Goal: Entertainment & Leisure: Consume media (video, audio)

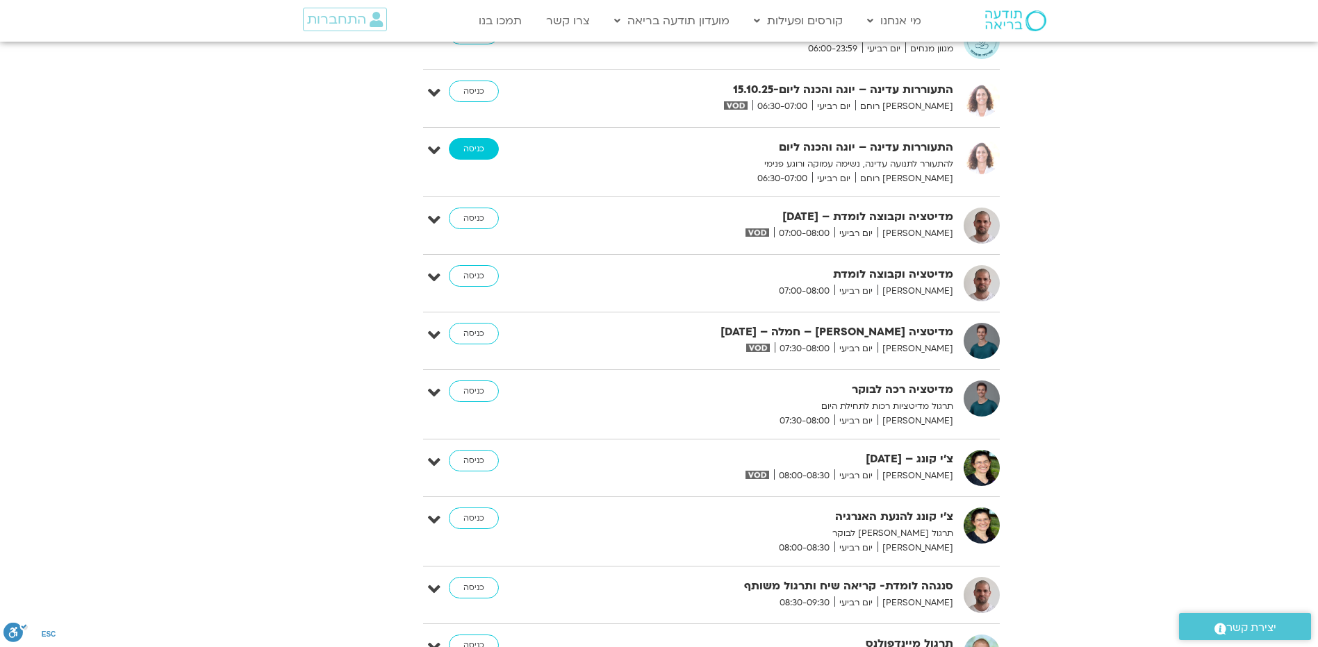
scroll to position [5515, 0]
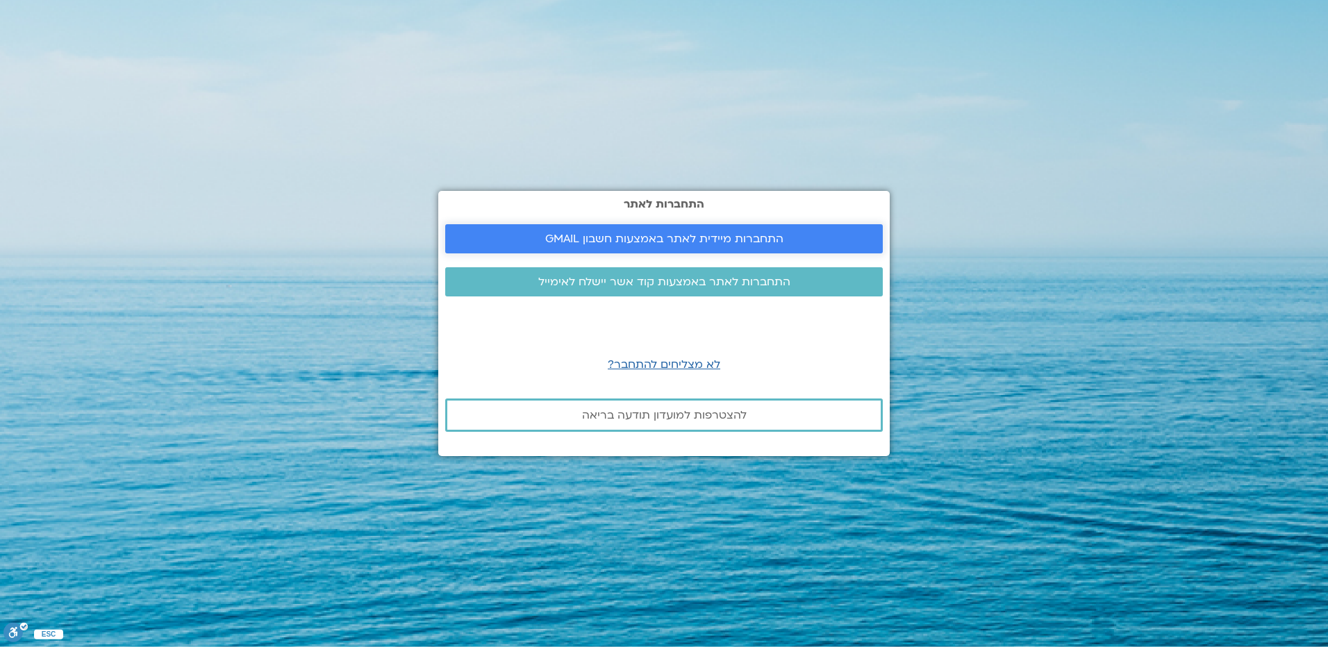
click at [649, 233] on span "התחברות מיידית לאתר באמצעות חשבון GMAIL" at bounding box center [664, 239] width 238 height 13
